Goal: Task Accomplishment & Management: Complete application form

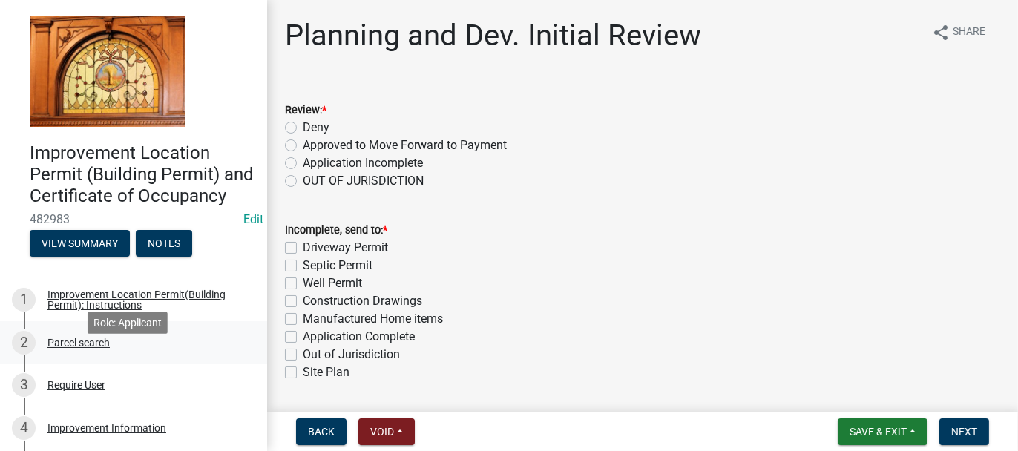
click at [71, 348] on div "Parcel search" at bounding box center [78, 343] width 62 height 10
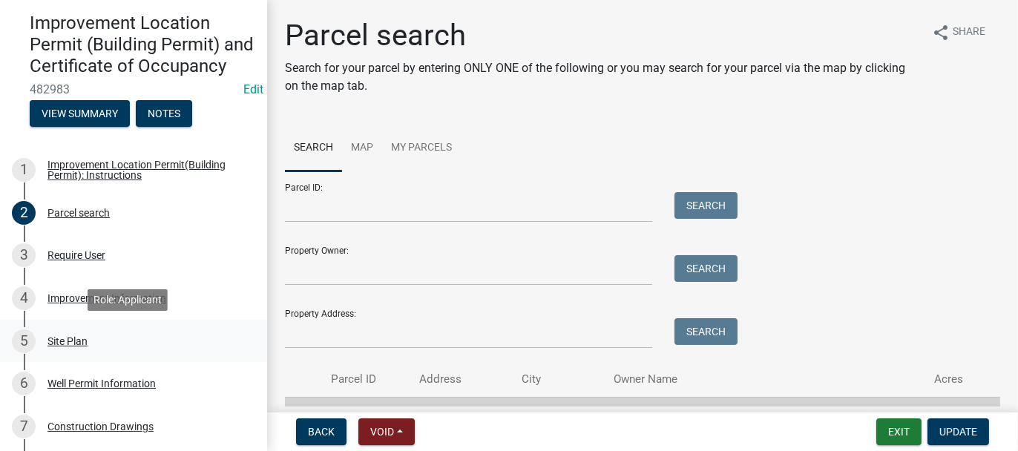
scroll to position [148, 0]
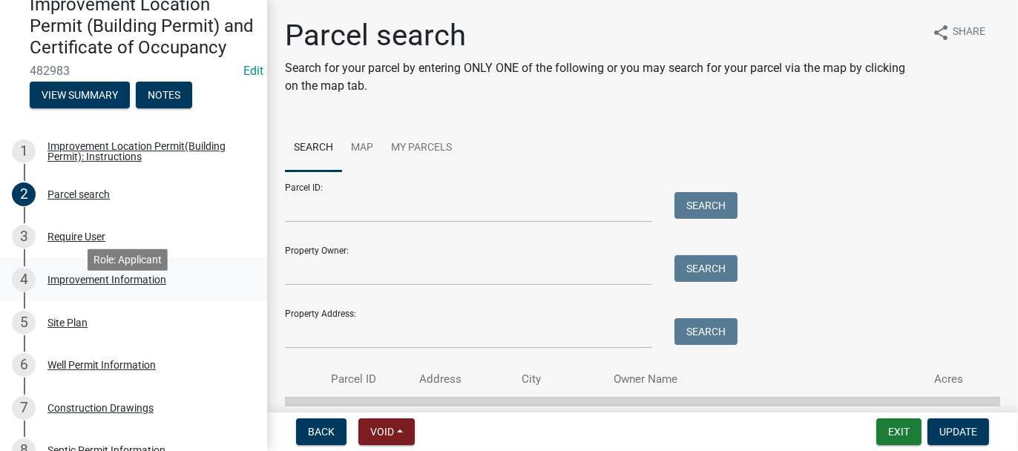
click at [52, 285] on div "Improvement Information" at bounding box center [106, 280] width 119 height 10
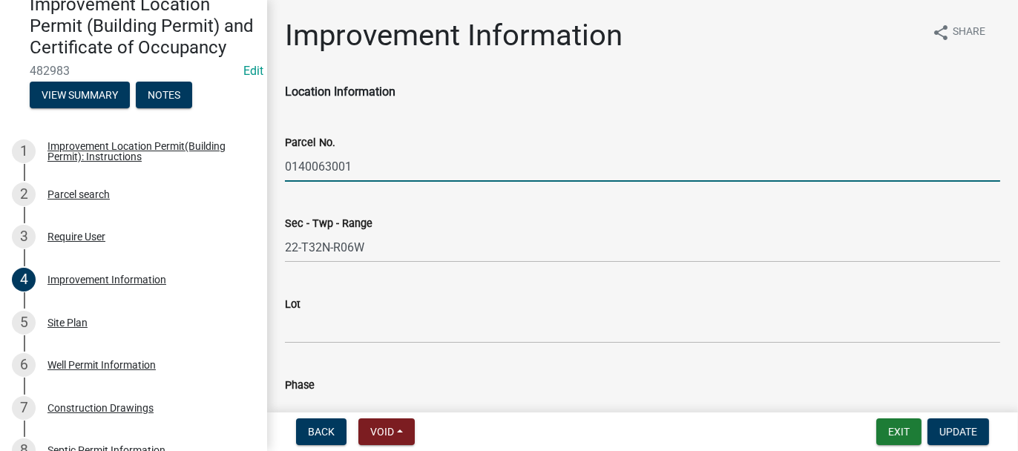
drag, startPoint x: 284, startPoint y: 168, endPoint x: 353, endPoint y: 166, distance: 68.3
click at [353, 166] on input "0140063001" at bounding box center [642, 166] width 715 height 30
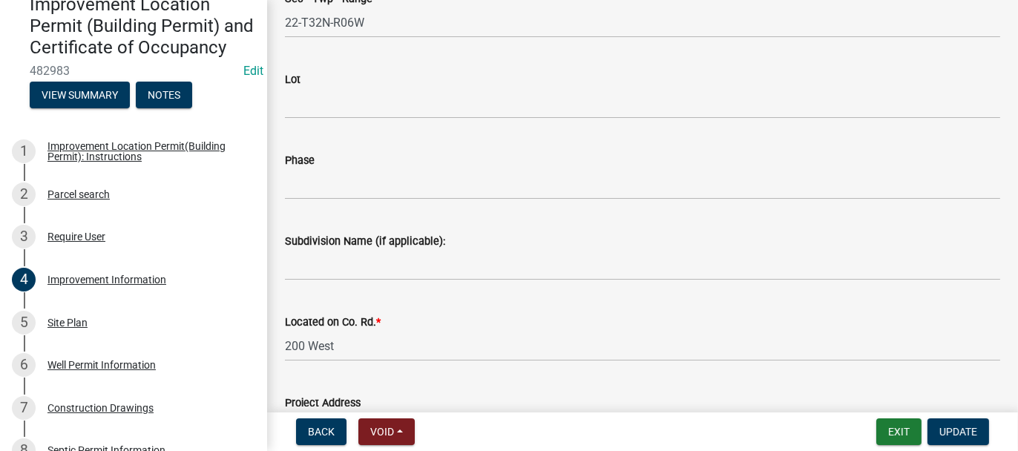
scroll to position [297, 0]
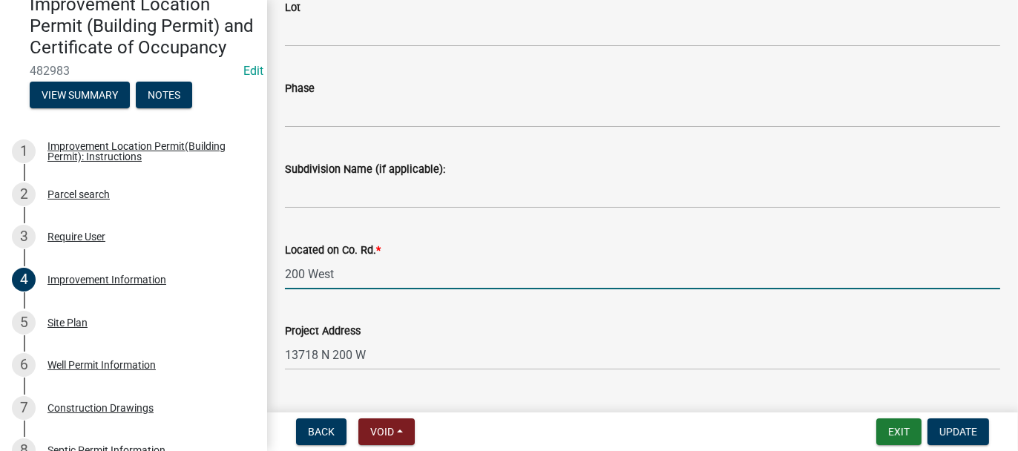
click at [347, 271] on input "200 West" at bounding box center [642, 274] width 715 height 30
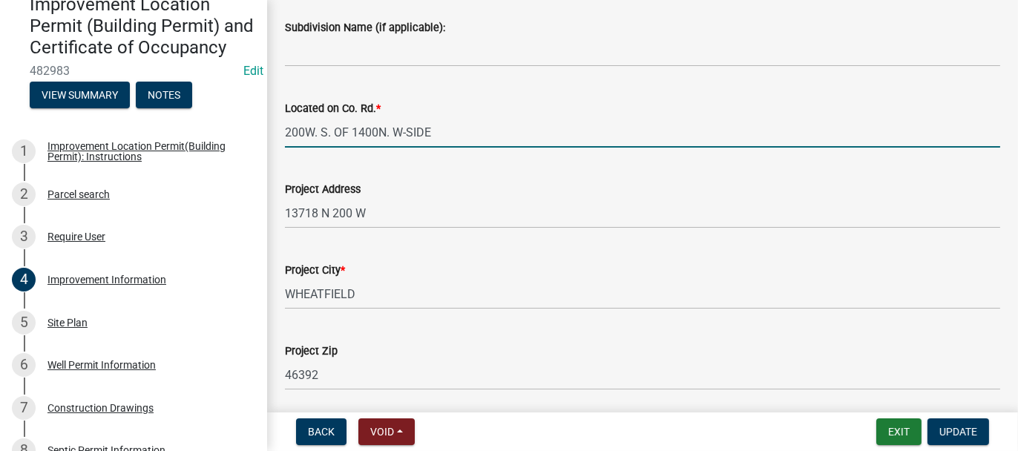
scroll to position [445, 0]
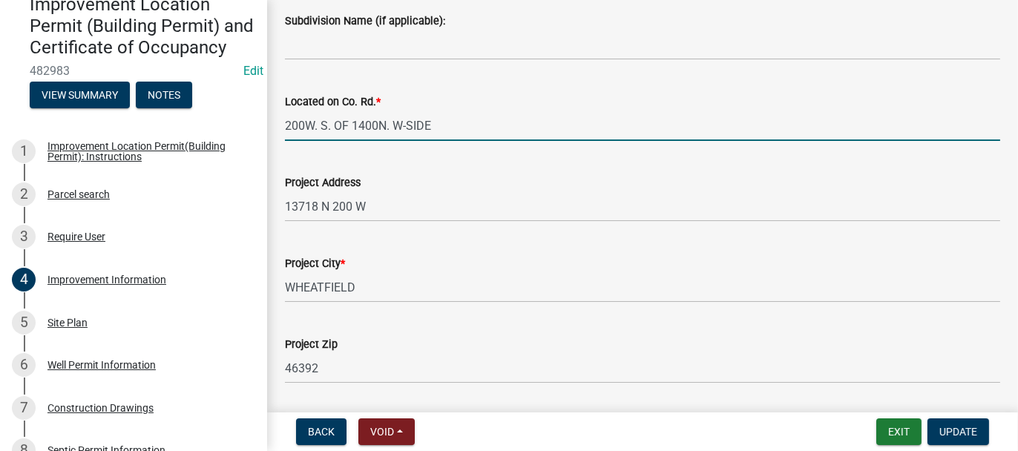
type input "200W. S. OF 1400N. W-SIDE"
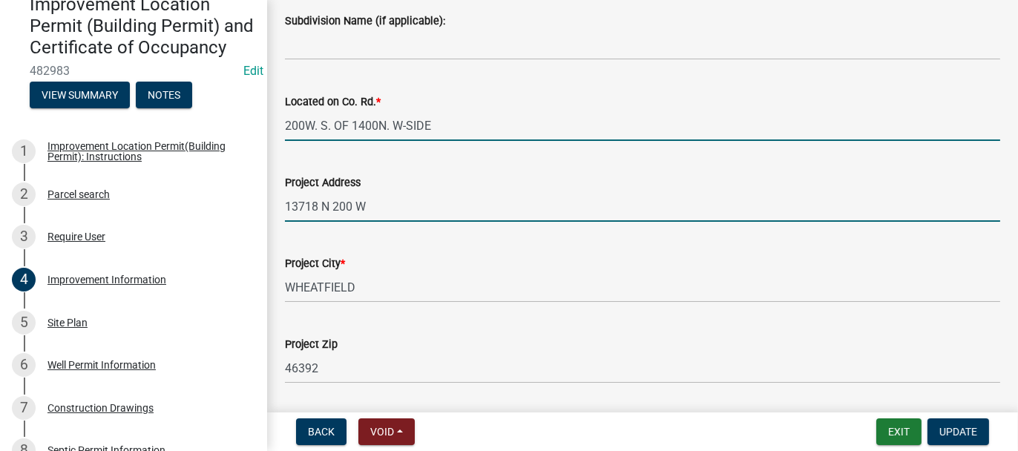
click at [382, 201] on input "13718 N 200 W" at bounding box center [642, 206] width 715 height 30
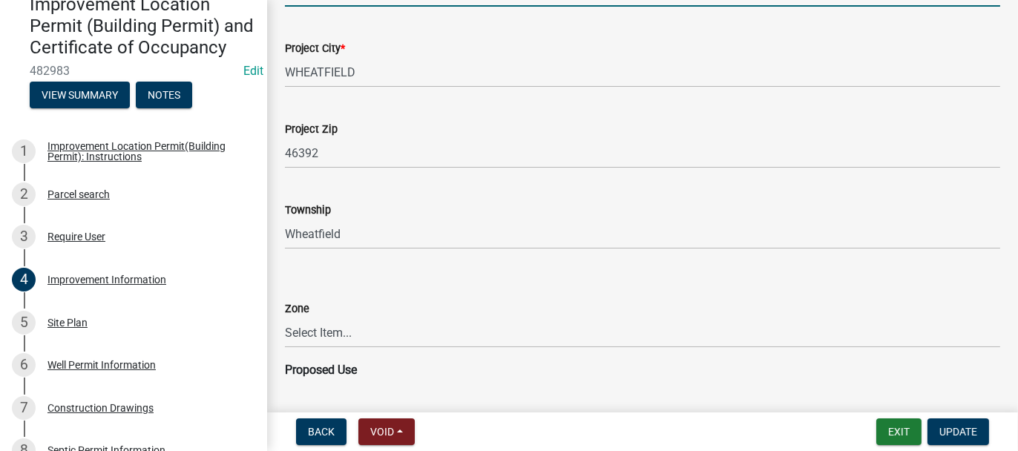
scroll to position [668, 0]
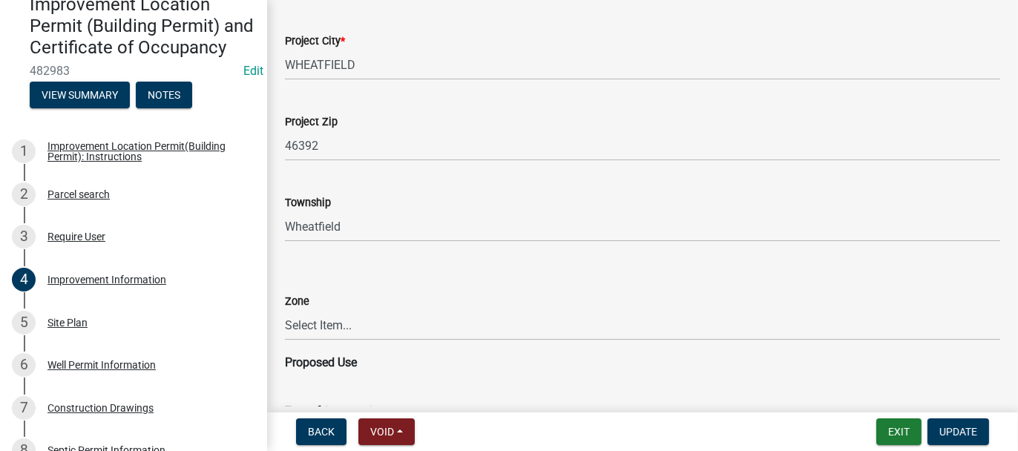
type input "[STREET_ADDRESS]"
click at [313, 322] on select "Select Item... CO - Conservation PR - Parks & Recreation A1 - Conservation Agri…" at bounding box center [642, 325] width 715 height 30
click at [285, 310] on select "Select Item... CO - Conservation PR - Parks & Recreation A1 - Conservation Agri…" at bounding box center [642, 325] width 715 height 30
select select "69ac7e04-641d-4cc7-82fe-ed12440f8b33"
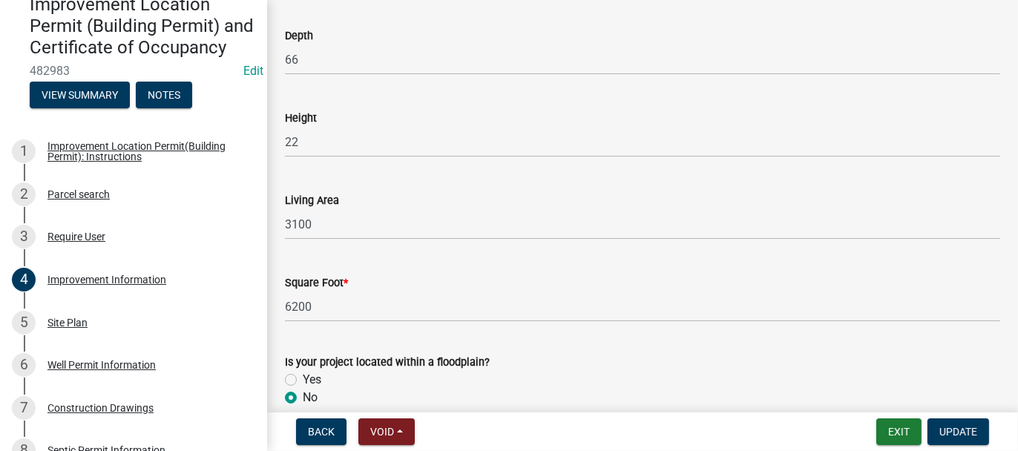
scroll to position [2371, 0]
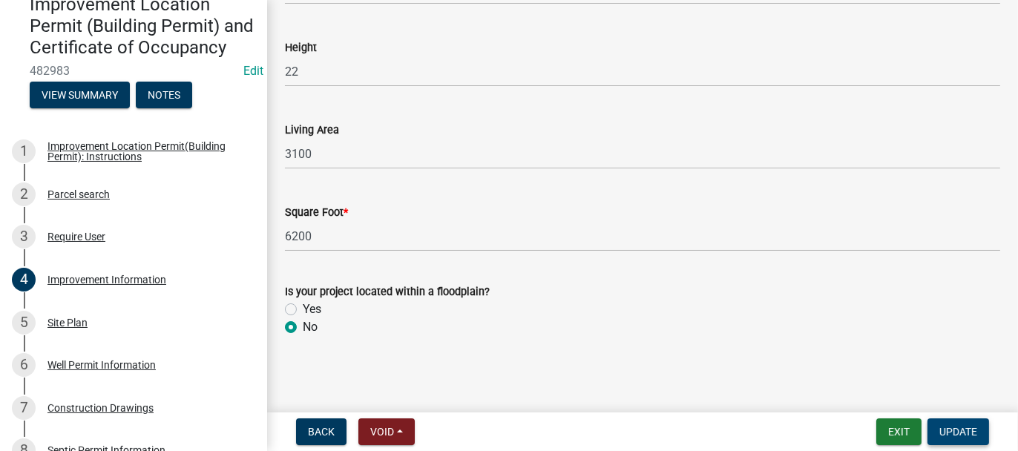
click at [951, 430] on span "Update" at bounding box center [959, 432] width 38 height 12
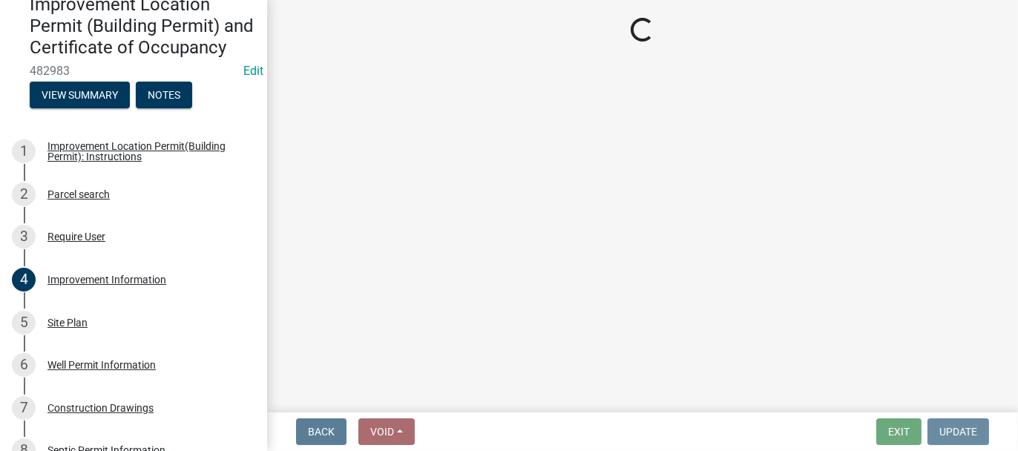
scroll to position [0, 0]
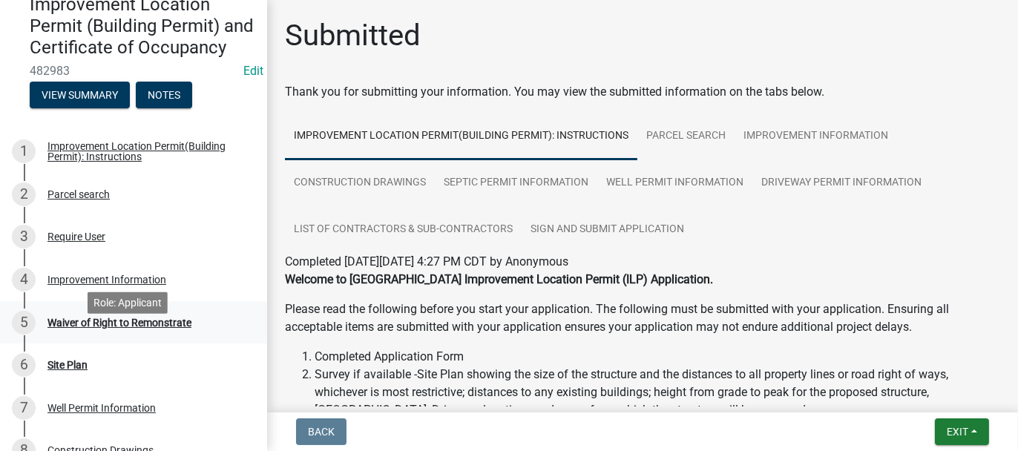
click at [74, 328] on div "Waiver of Right to Remonstrate" at bounding box center [119, 323] width 144 height 10
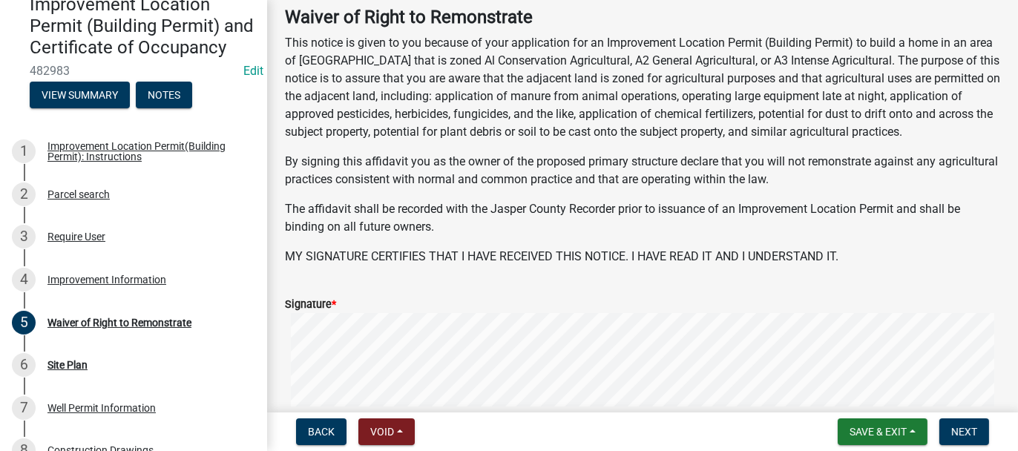
scroll to position [212, 0]
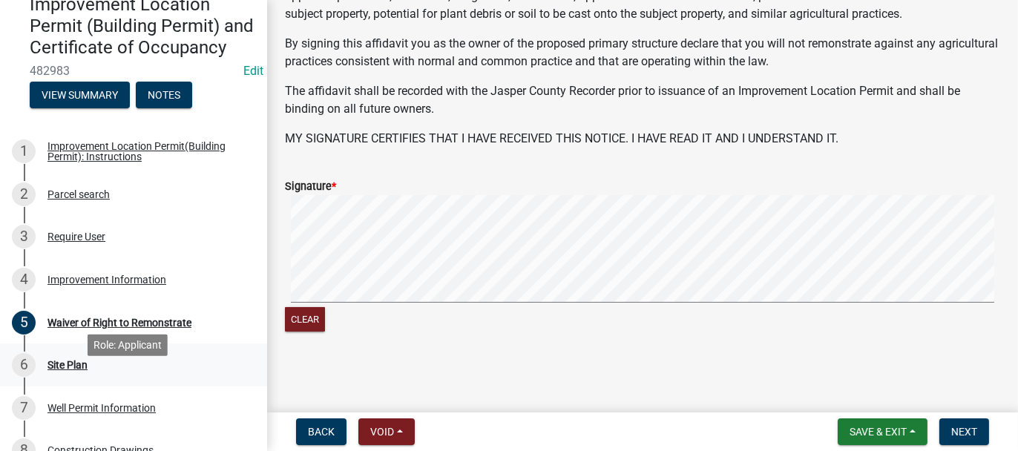
click at [65, 370] on div "Site Plan" at bounding box center [67, 365] width 40 height 10
click at [59, 370] on div "Site Plan" at bounding box center [67, 365] width 40 height 10
click at [974, 442] on button "Next" at bounding box center [965, 432] width 50 height 27
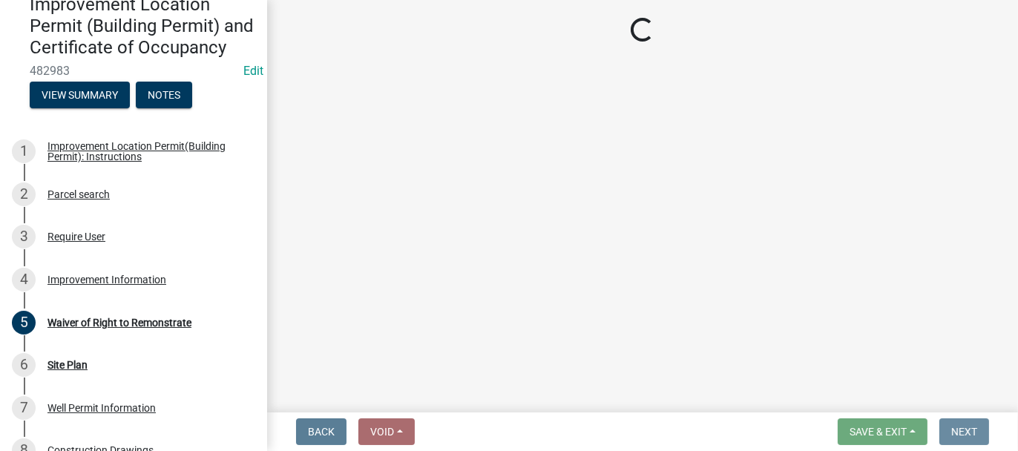
scroll to position [0, 0]
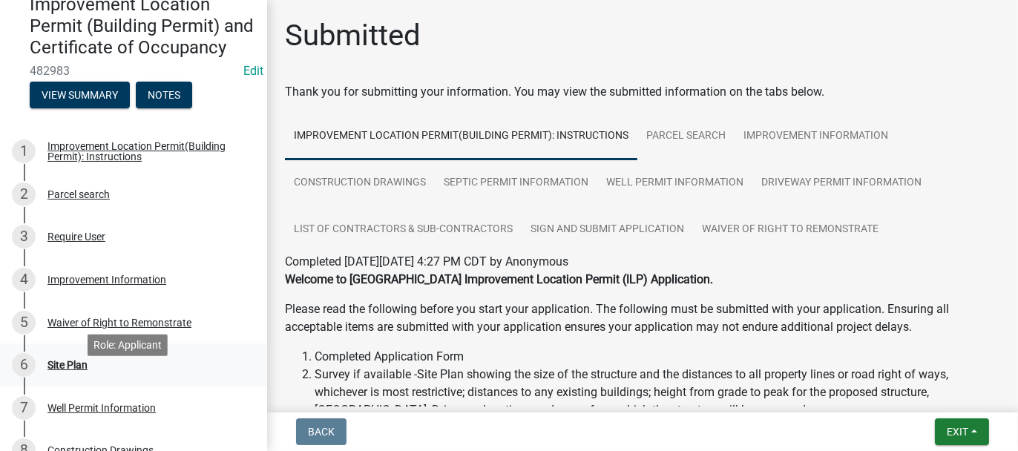
click at [54, 370] on div "Site Plan" at bounding box center [67, 365] width 40 height 10
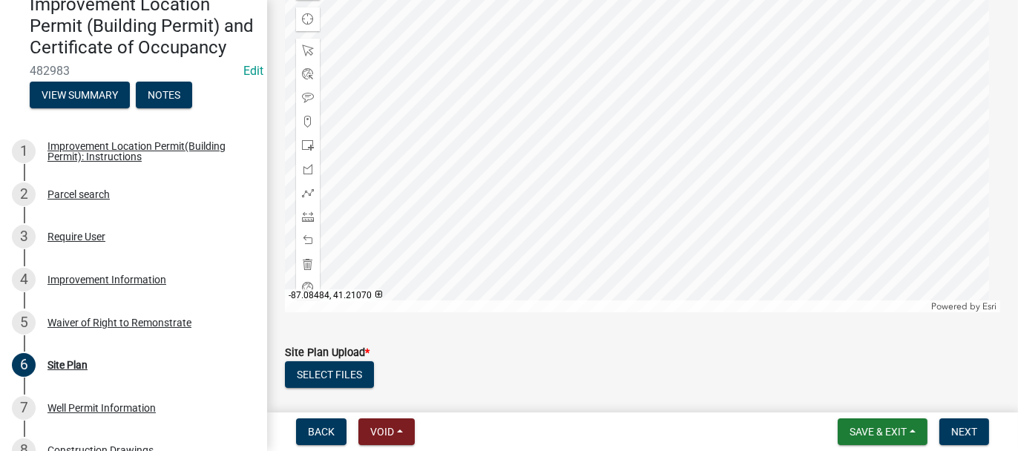
scroll to position [382, 0]
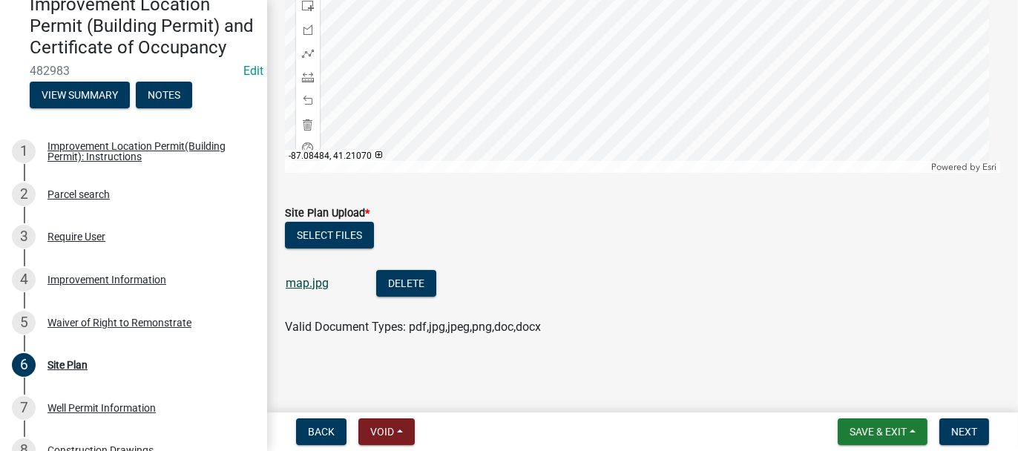
click at [320, 288] on link "map.jpg" at bounding box center [307, 283] width 43 height 14
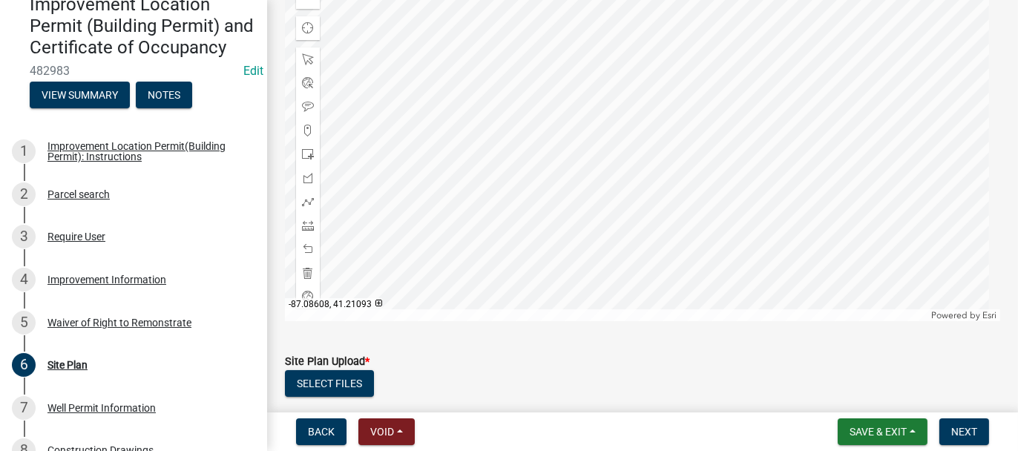
scroll to position [160, 0]
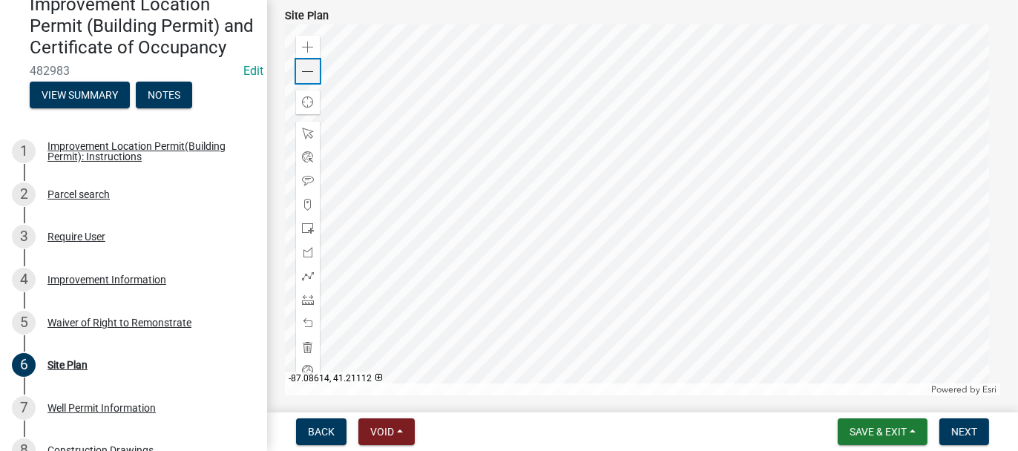
click at [306, 74] on span at bounding box center [308, 72] width 12 height 12
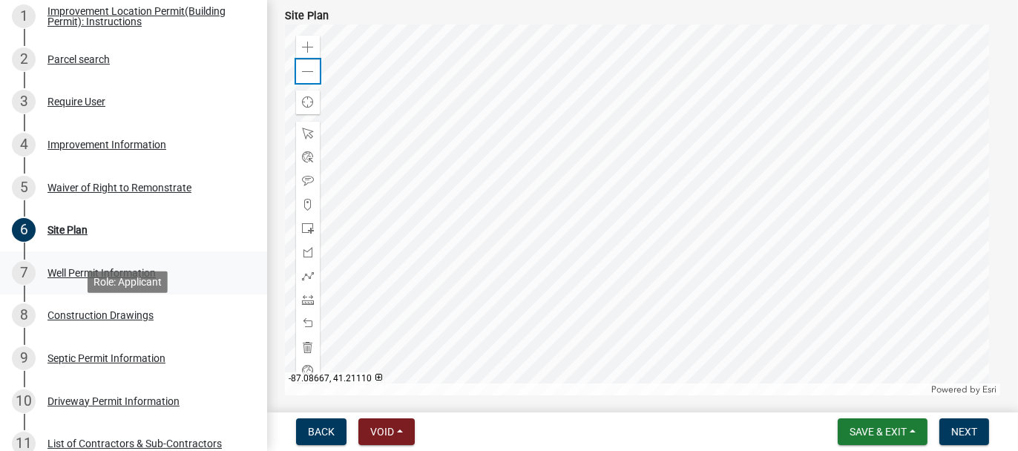
scroll to position [297, 0]
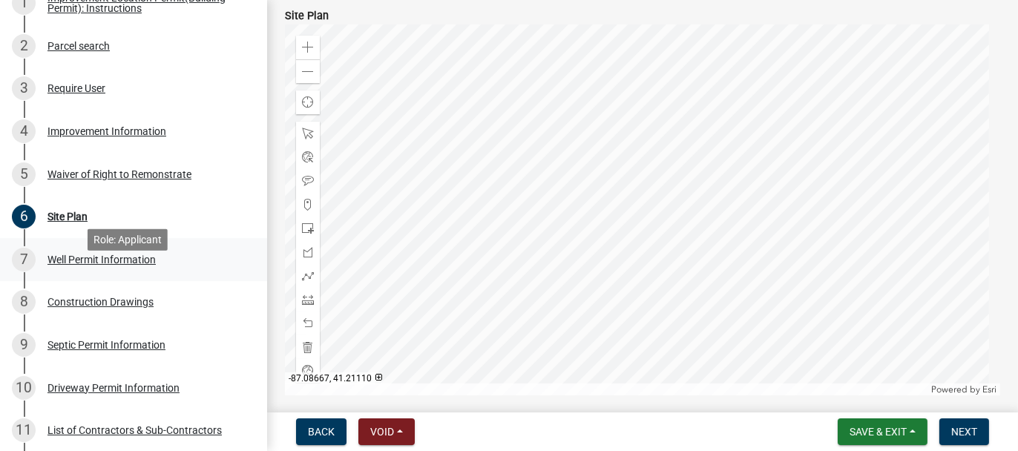
click at [71, 265] on div "Well Permit Information" at bounding box center [101, 260] width 108 height 10
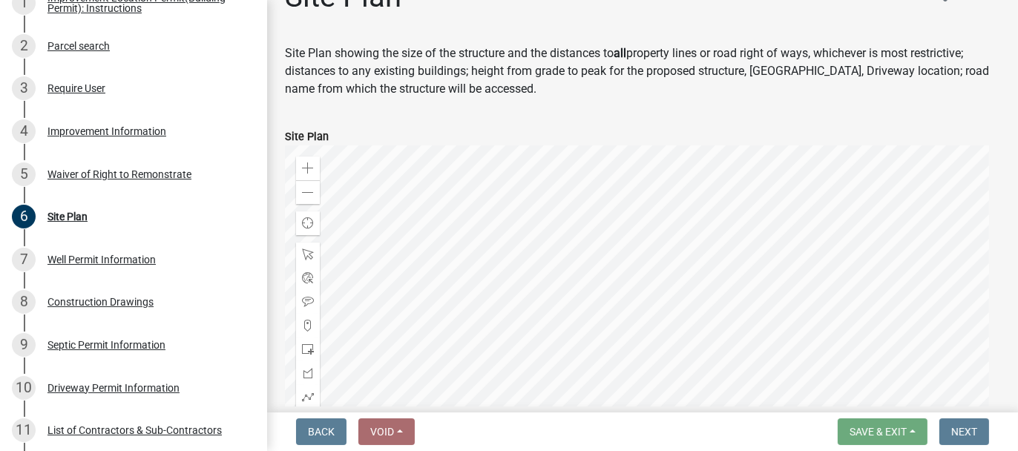
scroll to position [0, 0]
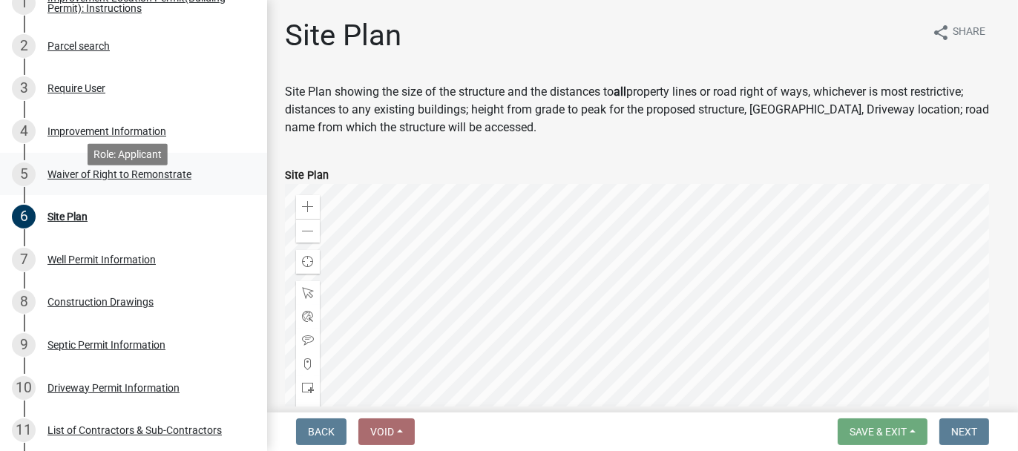
click at [53, 180] on div "Waiver of Right to Remonstrate" at bounding box center [119, 174] width 144 height 10
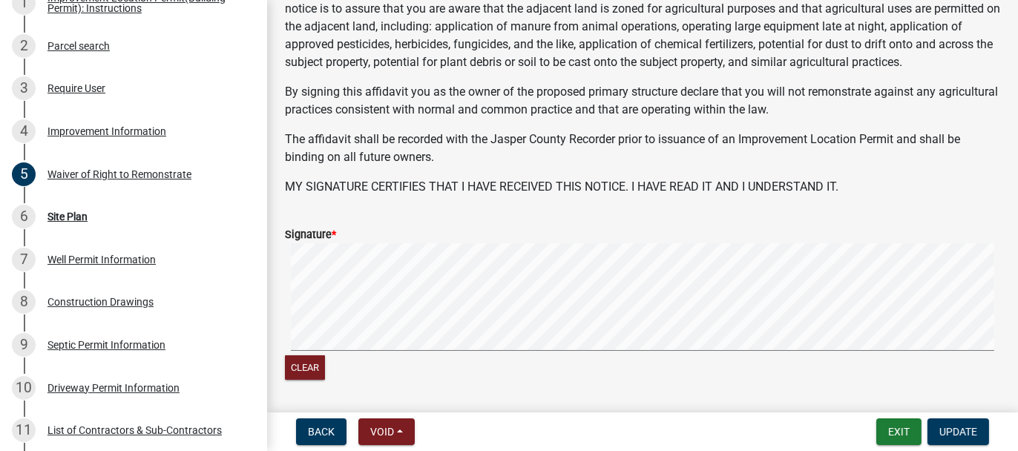
scroll to position [148, 0]
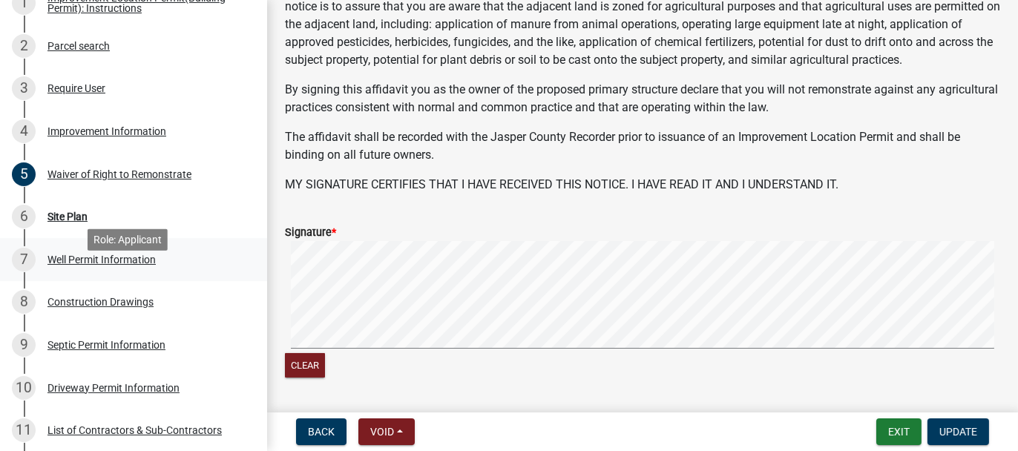
click at [106, 265] on div "Well Permit Information" at bounding box center [101, 260] width 108 height 10
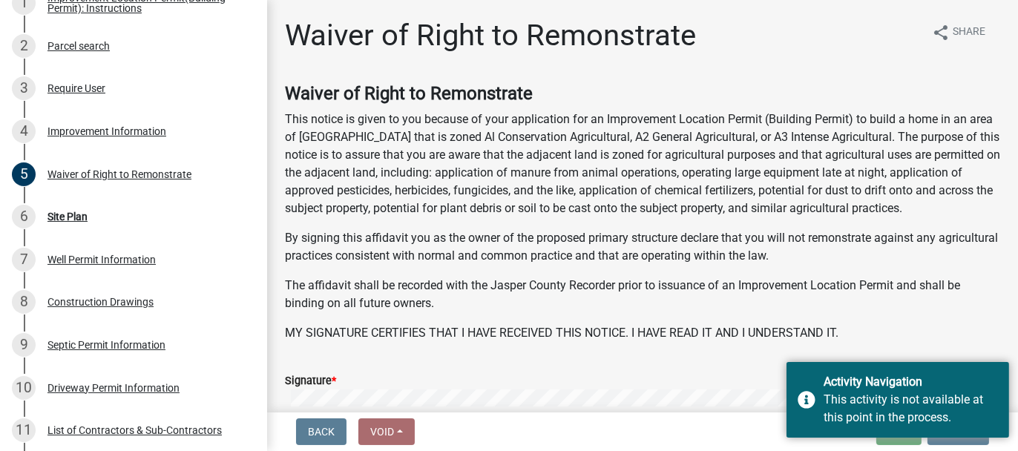
scroll to position [212, 0]
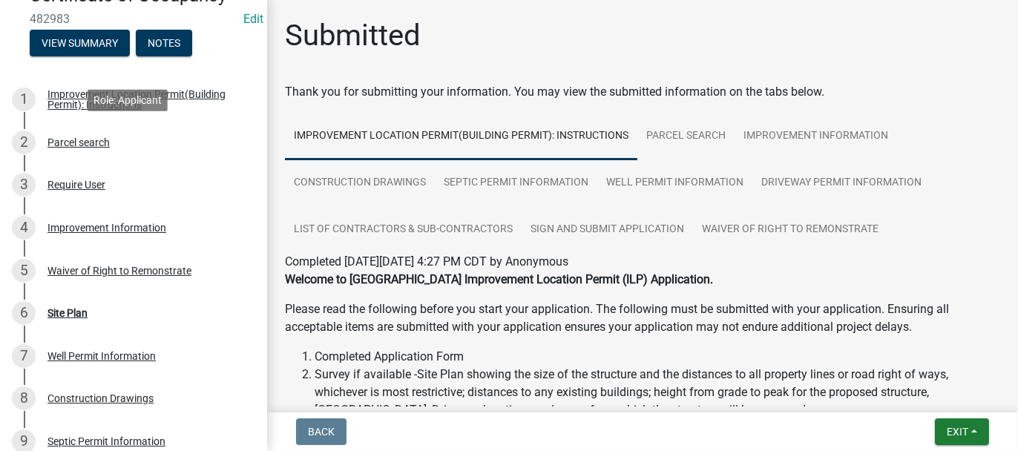
scroll to position [223, 0]
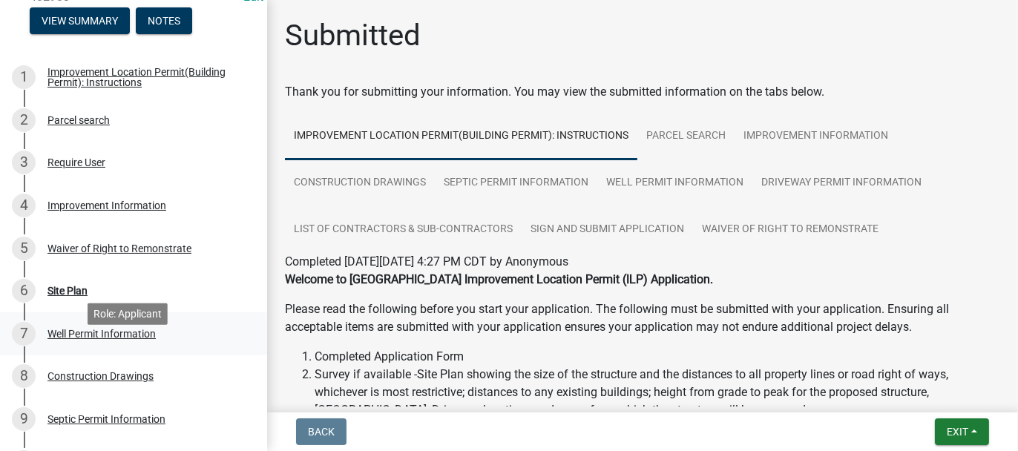
click at [85, 339] on div "Well Permit Information" at bounding box center [101, 334] width 108 height 10
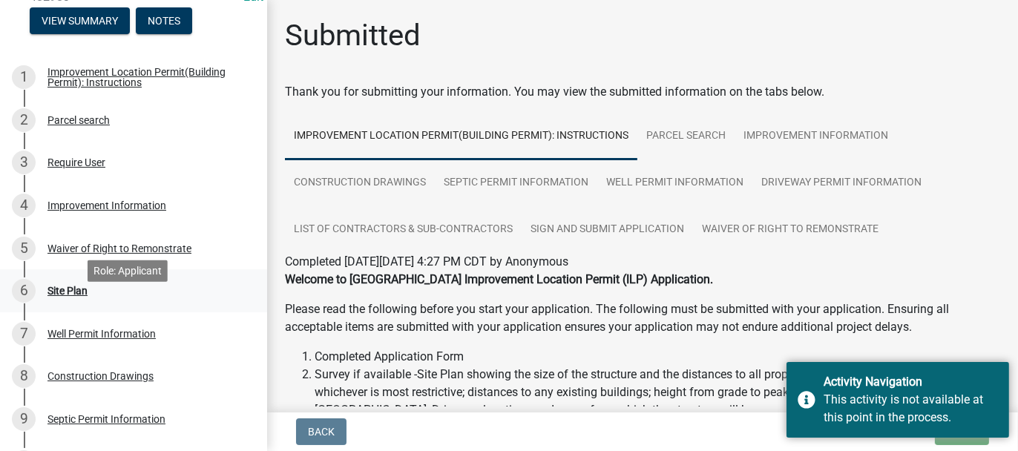
click at [58, 296] on div "Site Plan" at bounding box center [67, 291] width 40 height 10
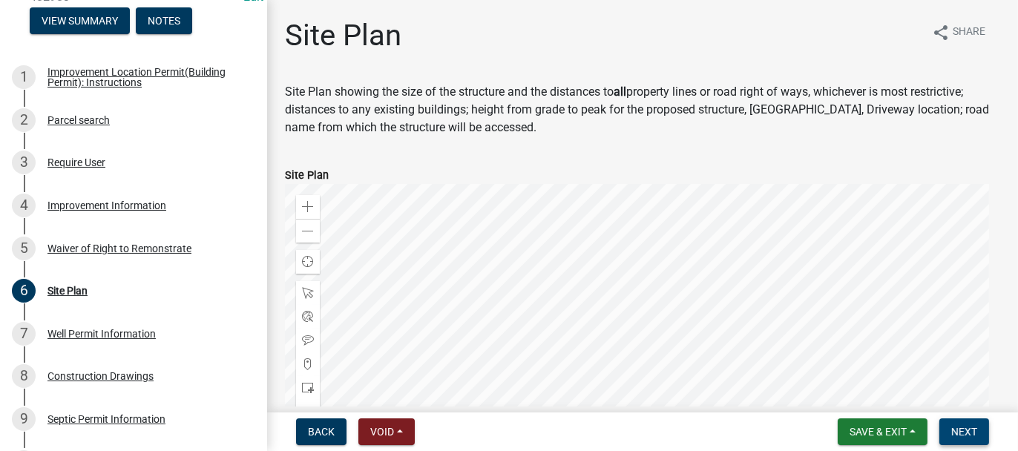
click at [967, 433] on span "Next" at bounding box center [964, 432] width 26 height 12
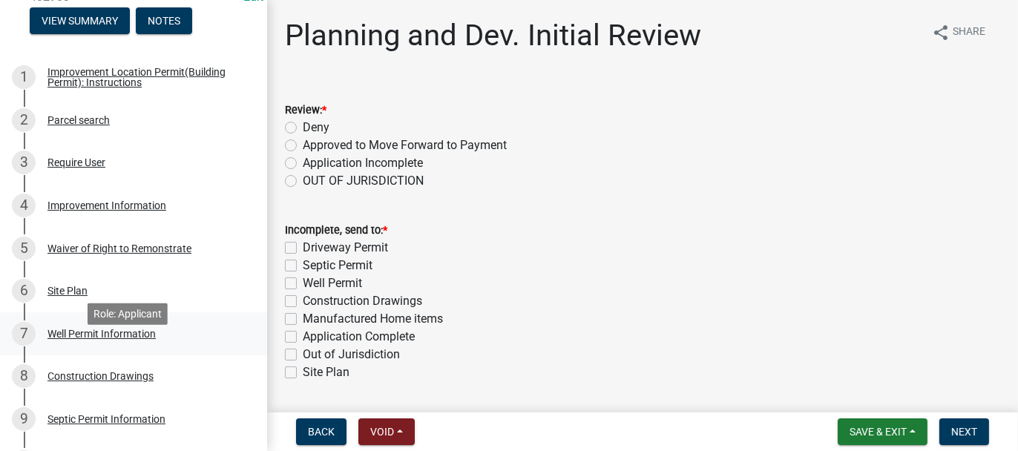
click at [94, 339] on div "Well Permit Information" at bounding box center [101, 334] width 108 height 10
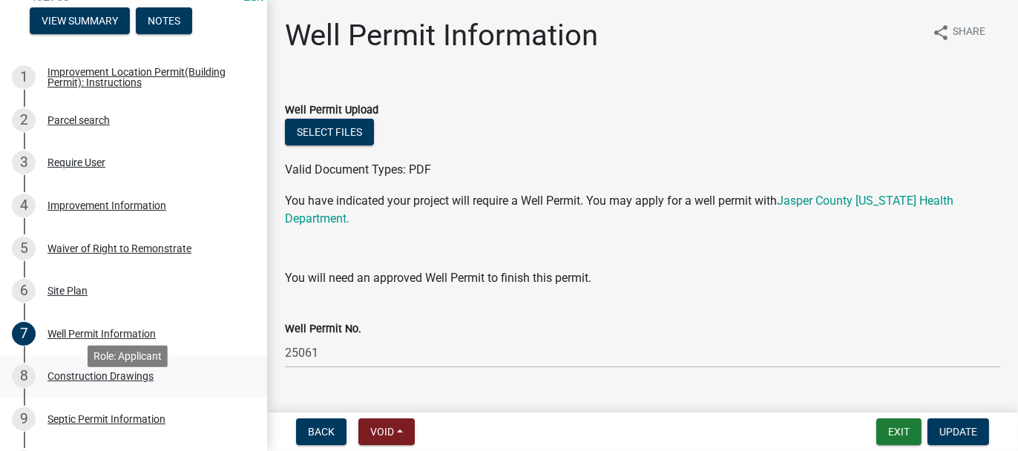
click at [121, 381] on div "Construction Drawings" at bounding box center [100, 376] width 106 height 10
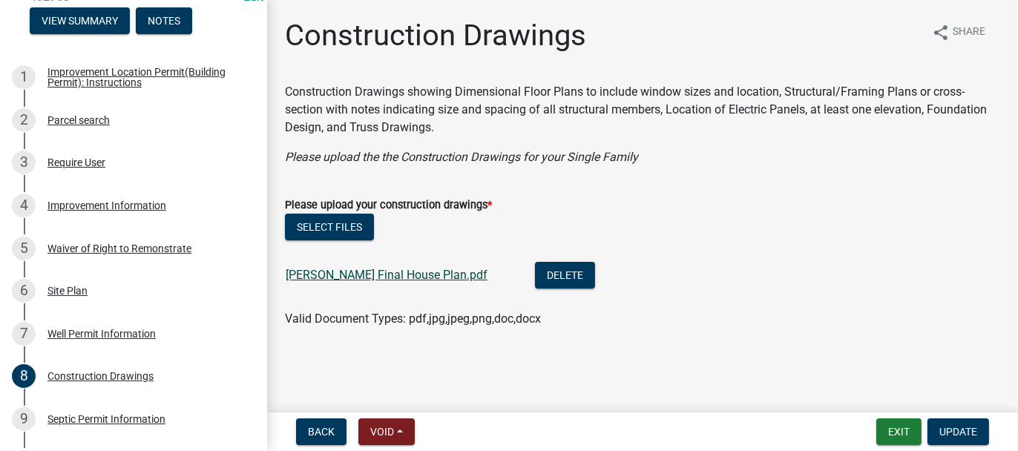
click at [341, 274] on link "Johnson Final House Plan.pdf" at bounding box center [387, 275] width 202 height 14
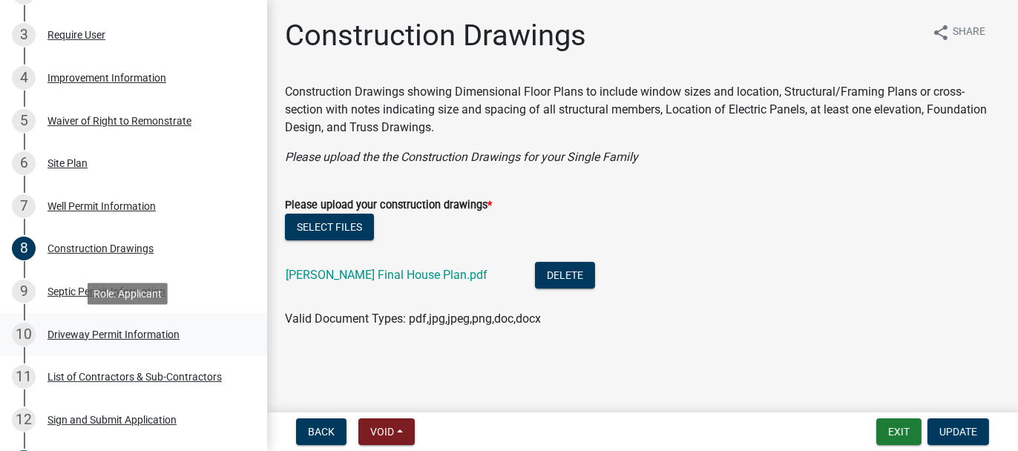
scroll to position [371, 0]
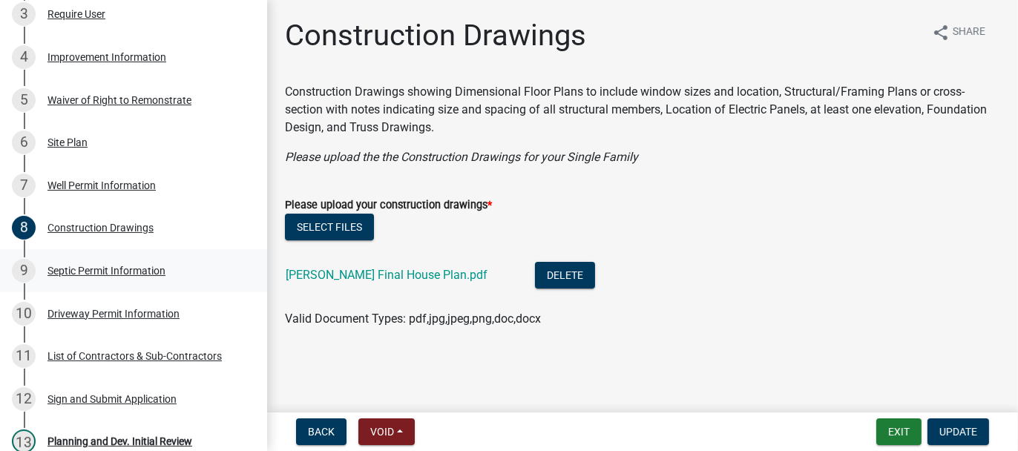
click at [71, 283] on div "9 Septic Permit Information" at bounding box center [128, 271] width 232 height 24
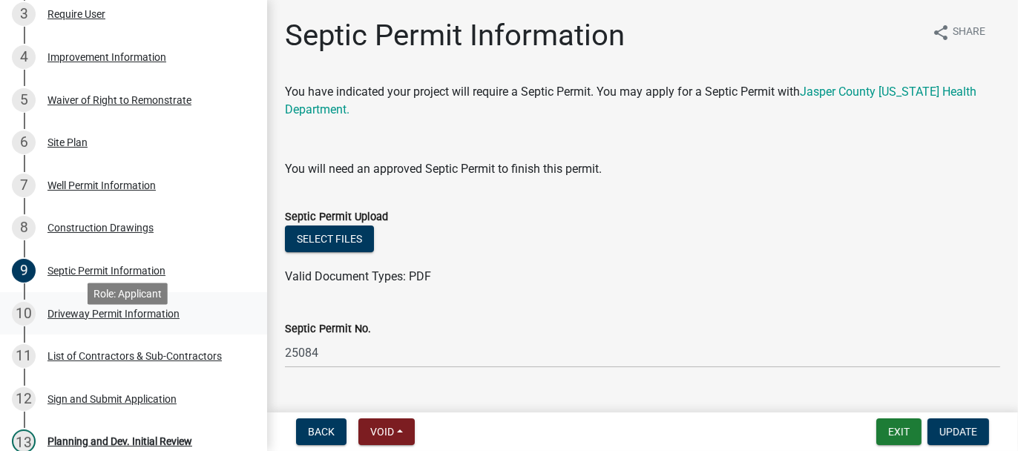
click at [60, 319] on div "Driveway Permit Information" at bounding box center [113, 314] width 132 height 10
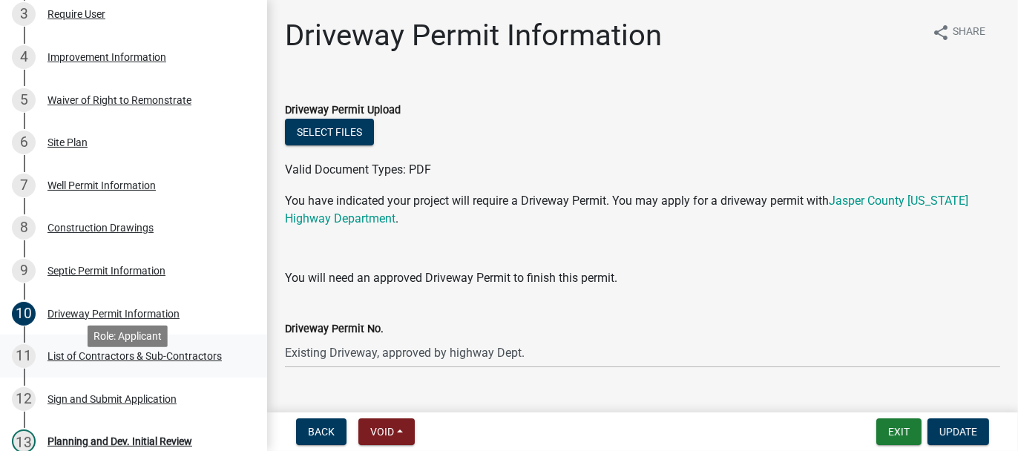
click at [66, 361] on div "List of Contractors & Sub-Contractors" at bounding box center [134, 356] width 174 height 10
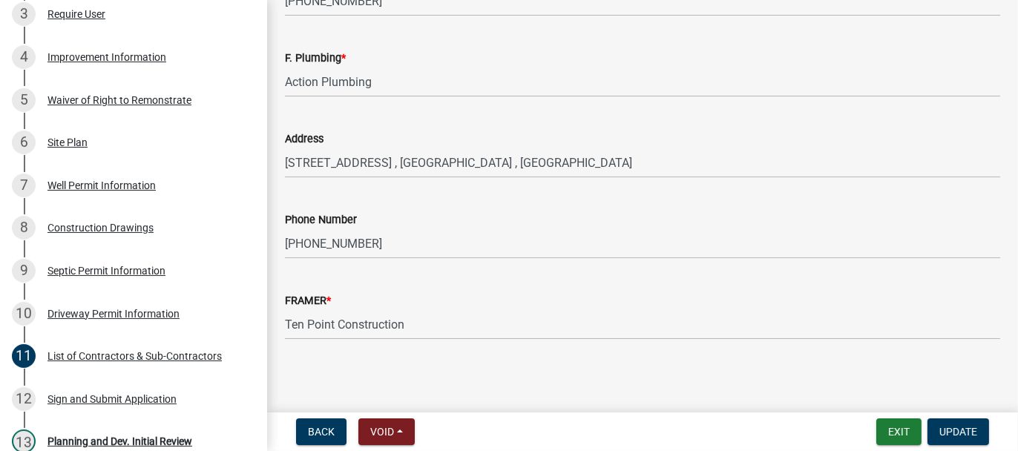
scroll to position [1649, 0]
click at [68, 404] on div "Sign and Submit Application" at bounding box center [111, 399] width 129 height 10
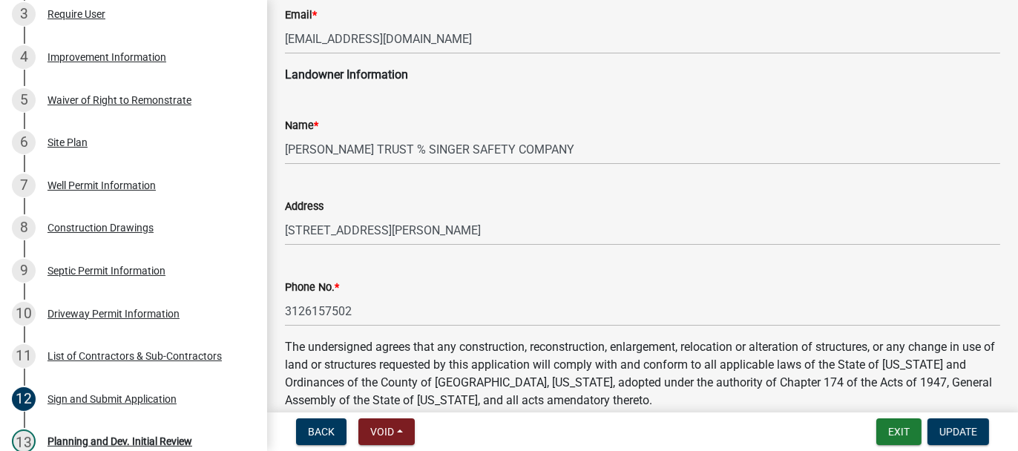
scroll to position [371, 0]
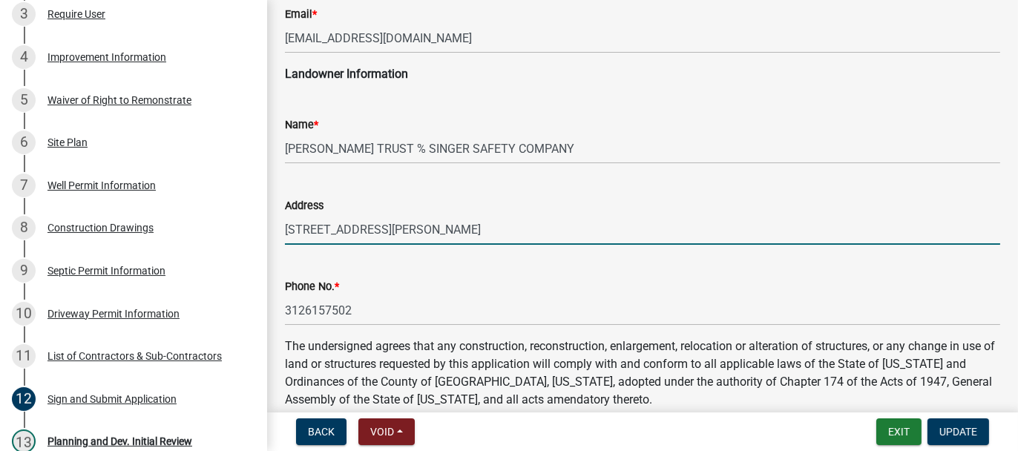
click at [404, 229] on input "2300 N KILBOURN AVE" at bounding box center [642, 229] width 715 height 30
type input "2300 N KILBOURN AVE, CHICAGO"
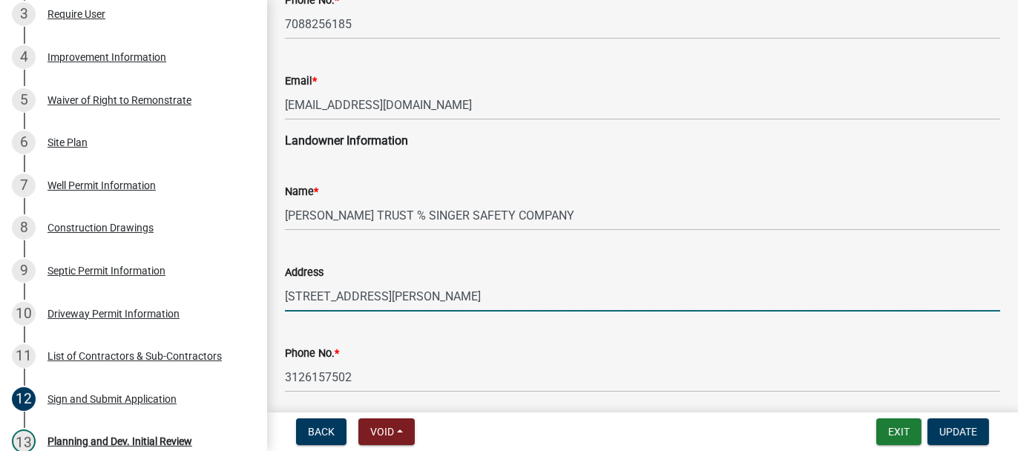
scroll to position [223, 0]
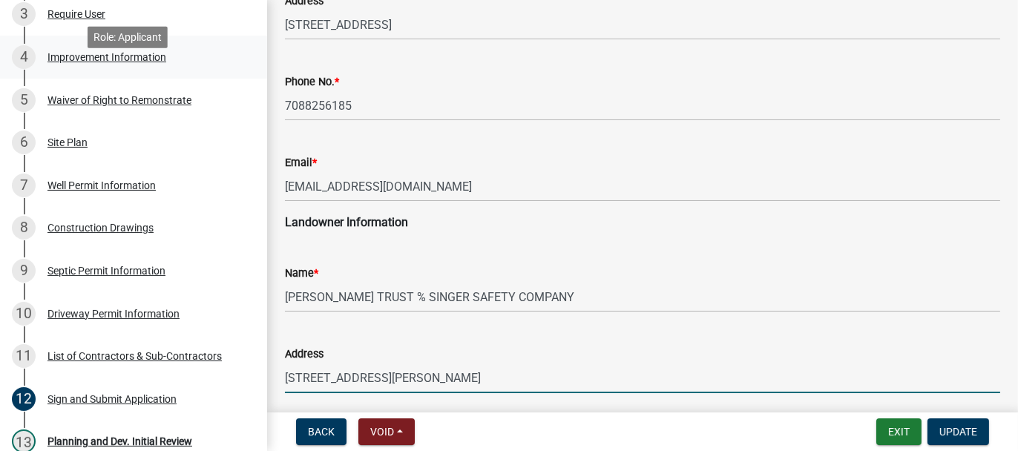
click at [46, 69] on div "4 Improvement Information" at bounding box center [128, 57] width 232 height 24
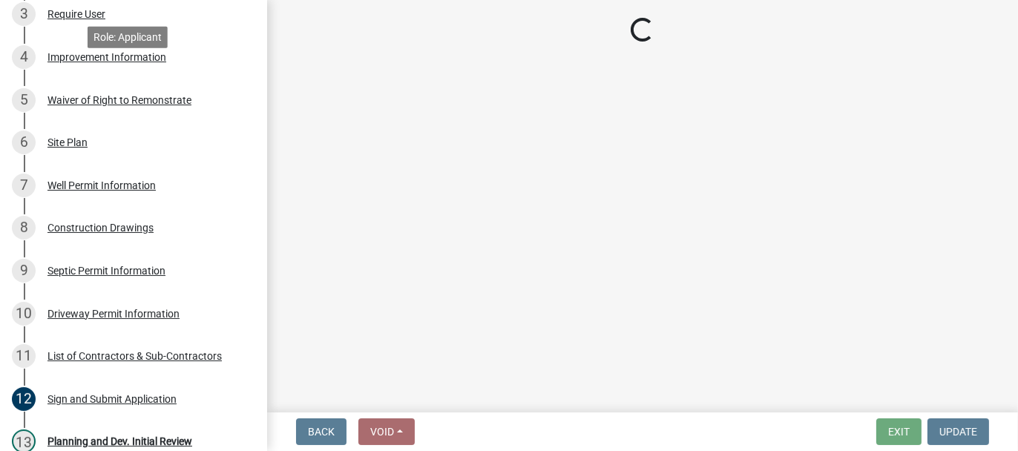
scroll to position [0, 0]
select select "69ac7e04-641d-4cc7-82fe-ed12440f8b33"
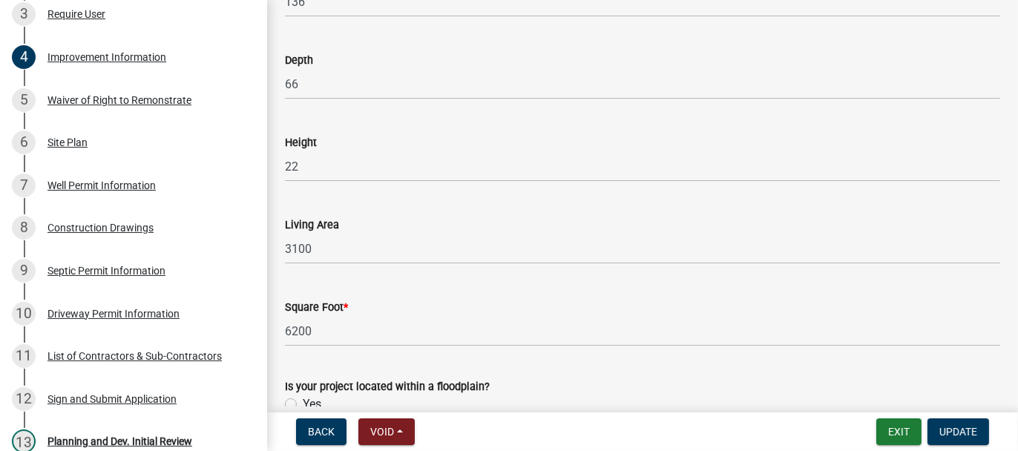
scroll to position [2301, 0]
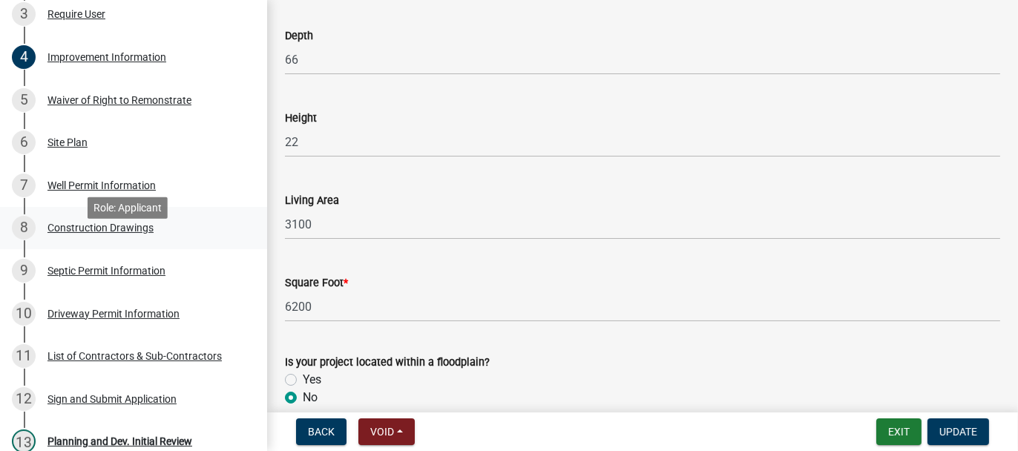
click at [65, 233] on div "Construction Drawings" at bounding box center [100, 228] width 106 height 10
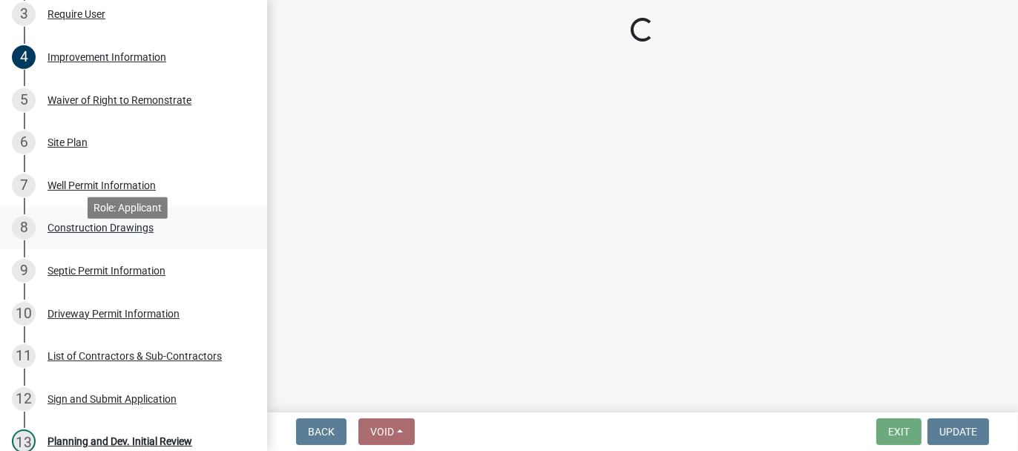
scroll to position [0, 0]
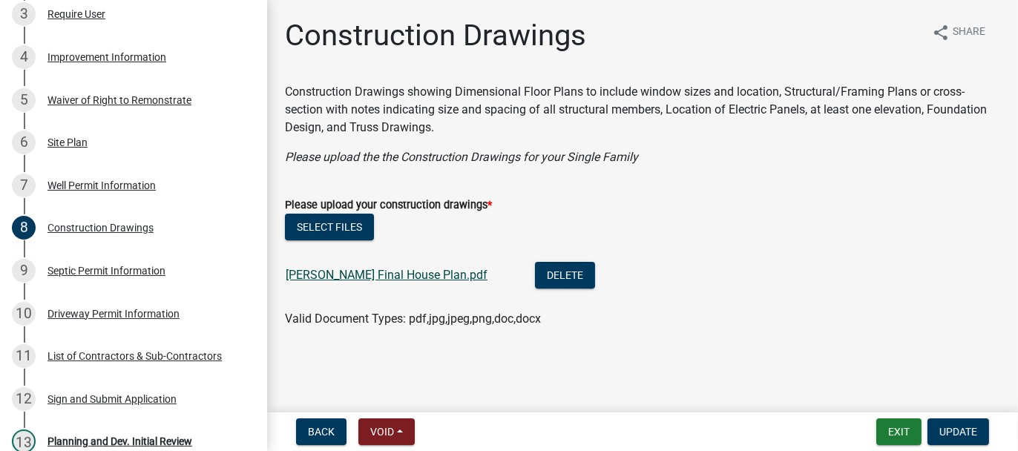
click at [301, 270] on link "Johnson Final House Plan.pdf" at bounding box center [387, 275] width 202 height 14
click at [63, 62] on div "Improvement Information" at bounding box center [106, 57] width 119 height 10
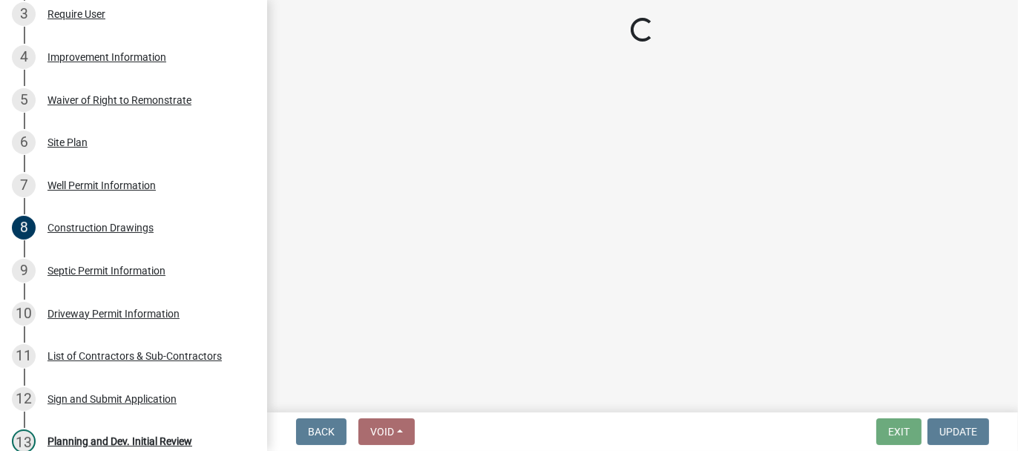
select select "69ac7e04-641d-4cc7-82fe-ed12440f8b33"
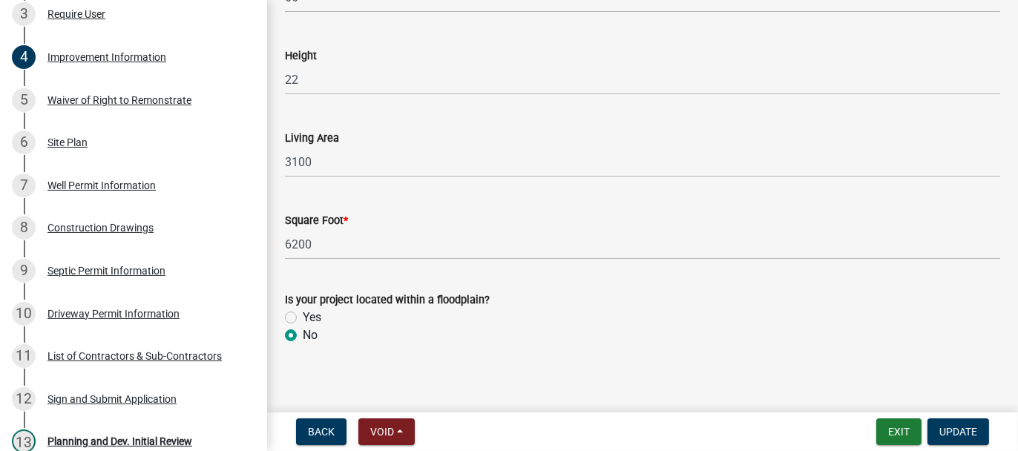
scroll to position [2371, 0]
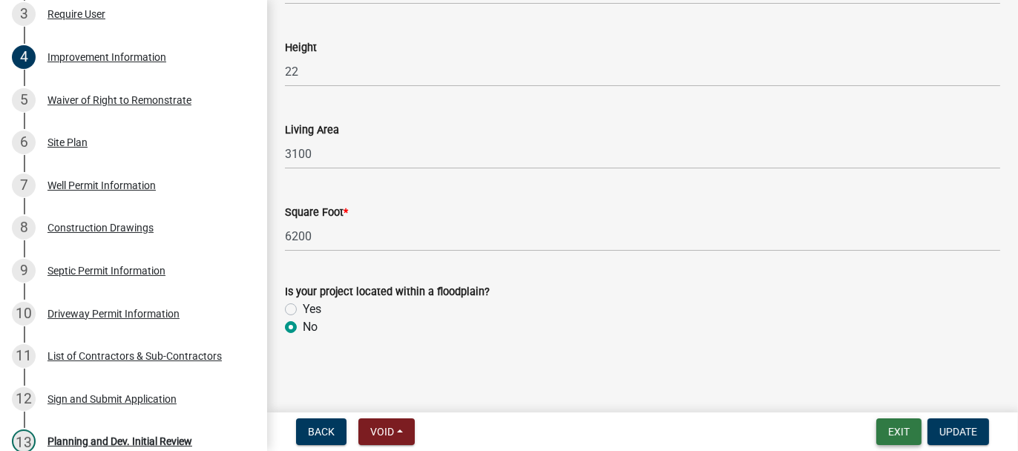
click at [892, 435] on button "Exit" at bounding box center [898, 432] width 45 height 27
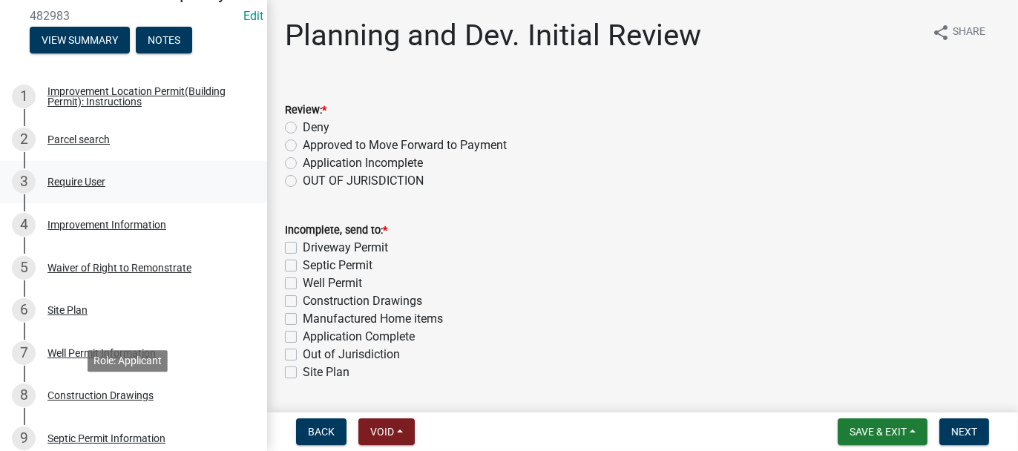
scroll to position [297, 0]
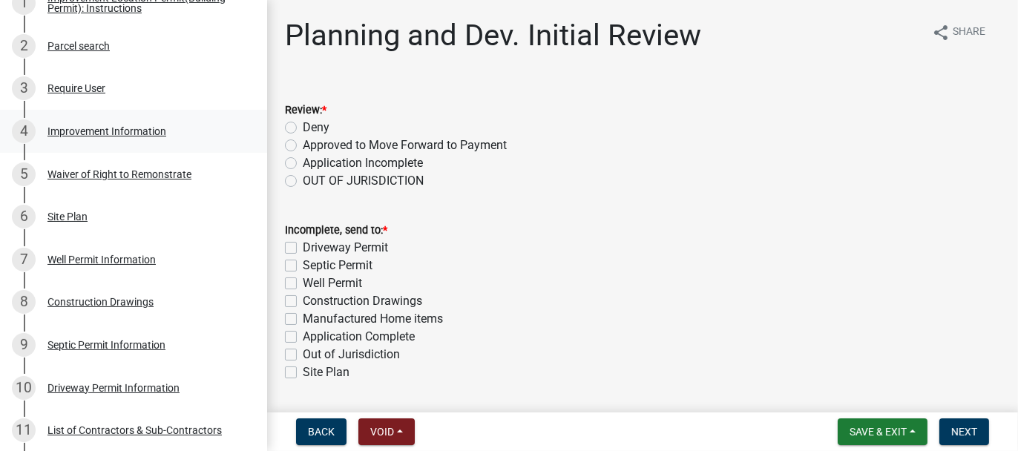
click at [89, 137] on div "Improvement Information" at bounding box center [106, 131] width 119 height 10
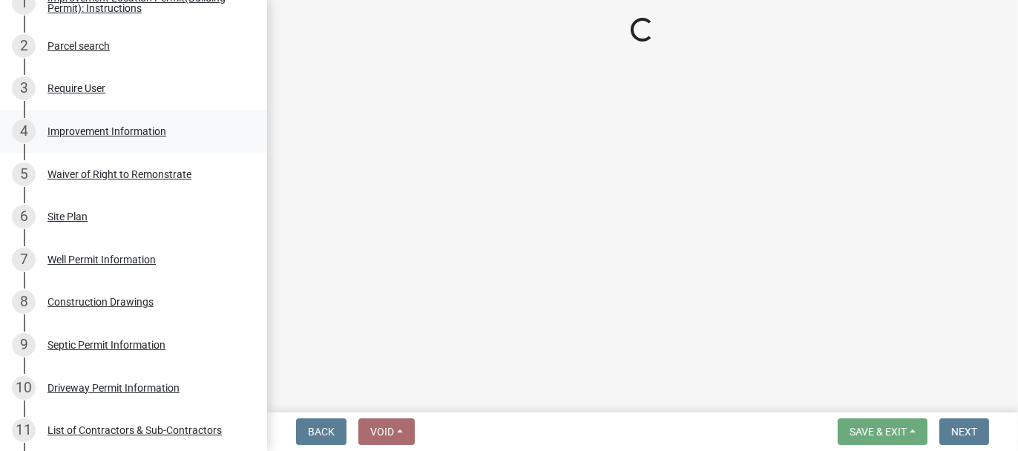
select select "69ac7e04-641d-4cc7-82fe-ed12440f8b33"
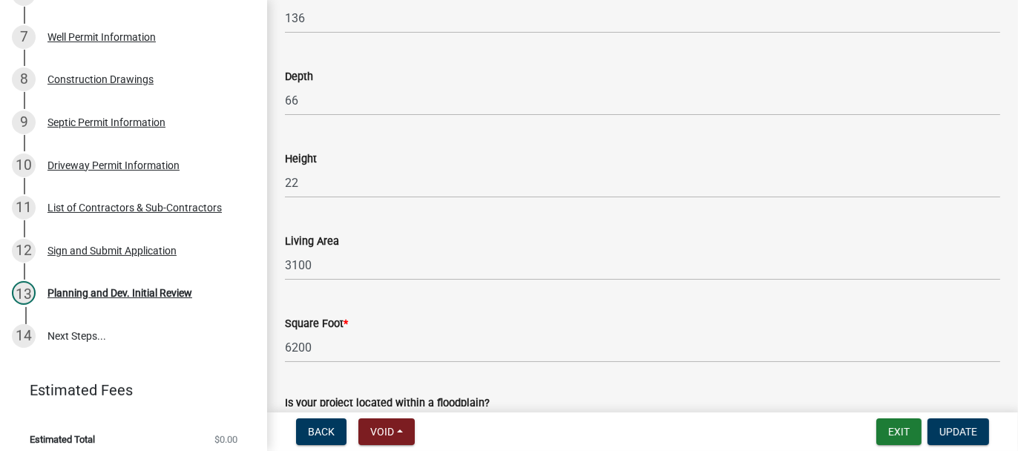
scroll to position [2301, 0]
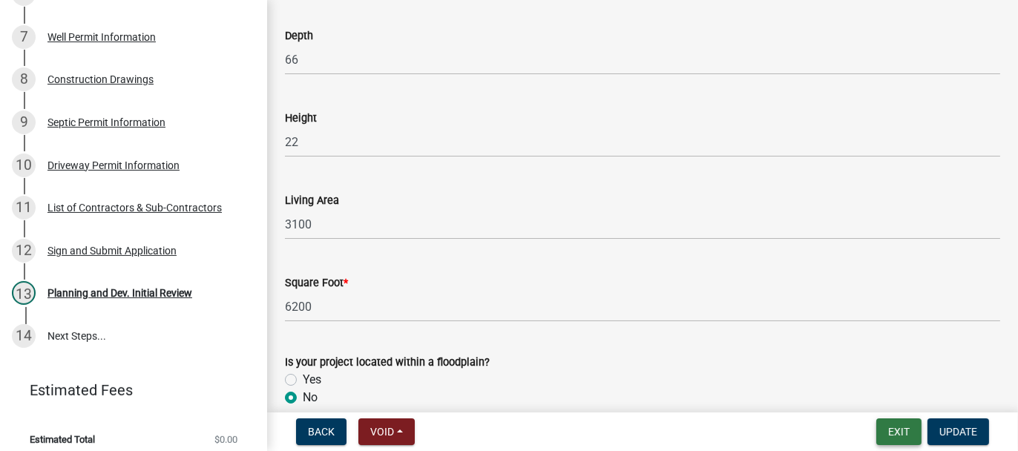
click at [900, 435] on button "Exit" at bounding box center [898, 432] width 45 height 27
